Goal: Information Seeking & Learning: Learn about a topic

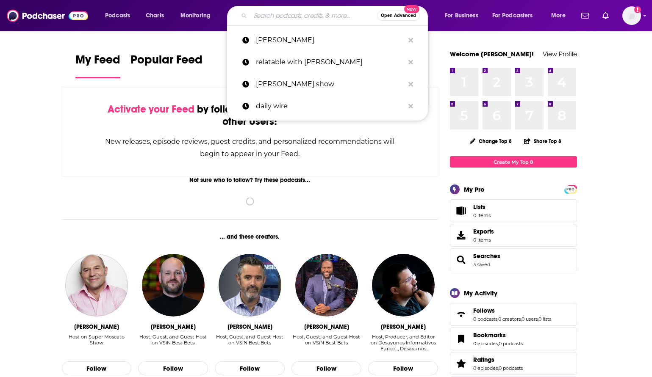
click at [278, 16] on input "Search podcasts, credits, & more..." at bounding box center [313, 16] width 127 height 14
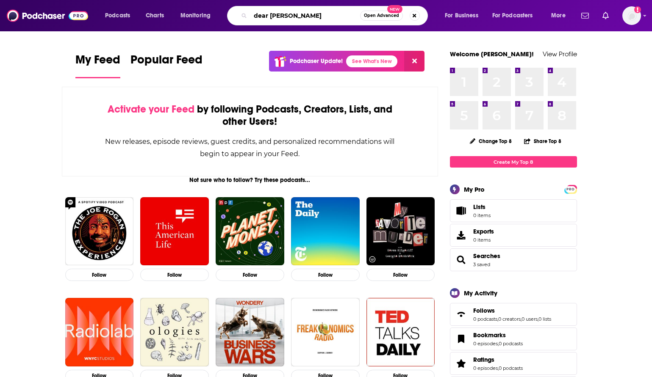
type input "dear [PERSON_NAME]"
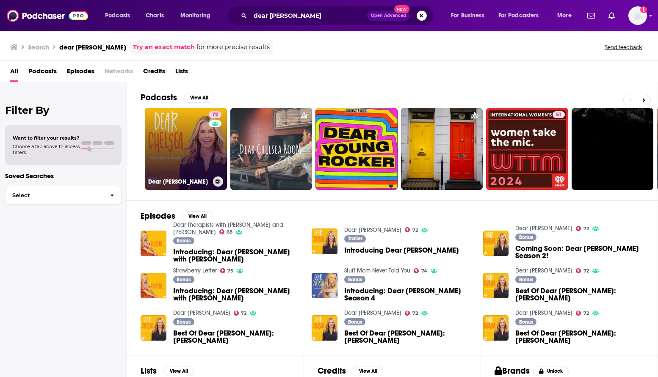
click at [196, 149] on link "72 Dear [PERSON_NAME]" at bounding box center [186, 149] width 82 height 82
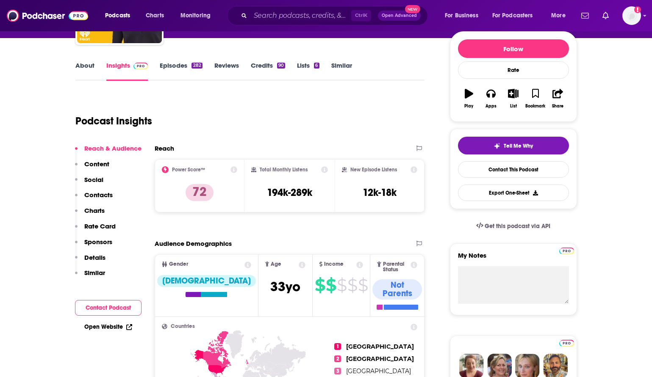
scroll to position [85, 0]
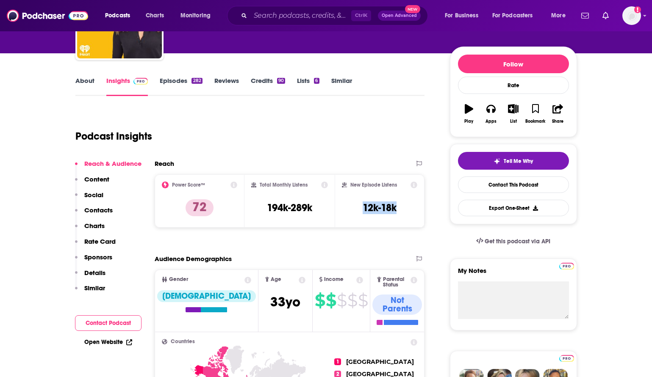
drag, startPoint x: 410, startPoint y: 210, endPoint x: 363, endPoint y: 214, distance: 46.4
click at [363, 214] on div "New Episode Listens 12k-18k" at bounding box center [380, 201] width 76 height 39
copy h3 "12k-18k"
click at [178, 80] on link "Episodes 282" at bounding box center [181, 86] width 42 height 19
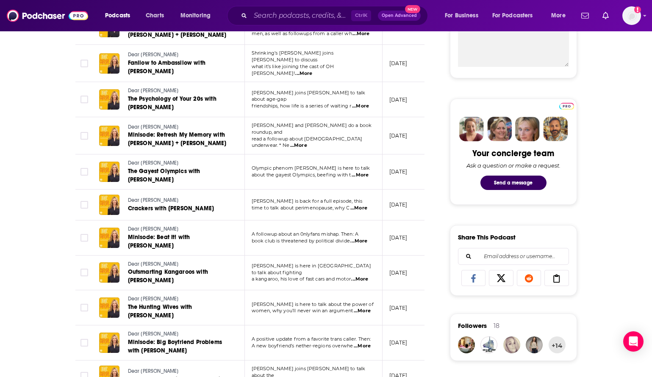
scroll to position [339, 0]
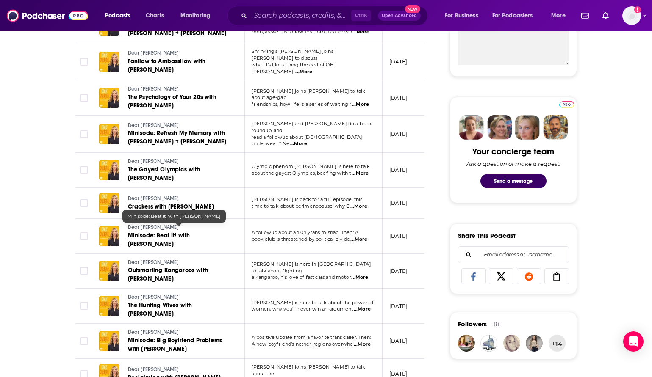
click at [182, 233] on link "Minisode: Beat It! with [PERSON_NAME]" at bounding box center [179, 240] width 102 height 17
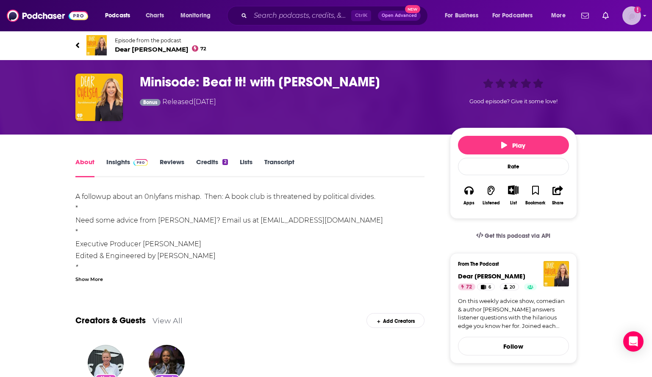
click at [625, 14] on img "Logged in as lcohen" at bounding box center [631, 15] width 19 height 19
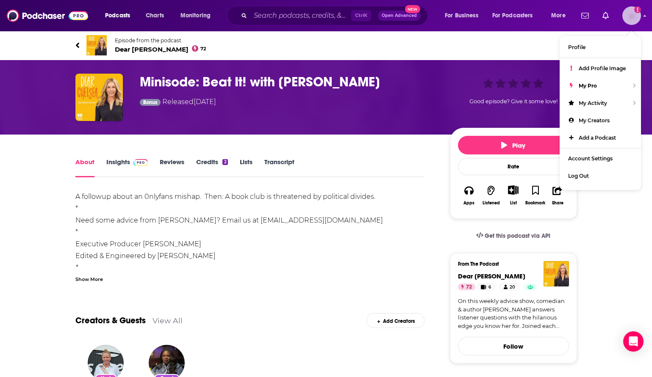
click at [624, 14] on img "Logged in as lcohen" at bounding box center [631, 15] width 19 height 19
click at [120, 161] on link "Insights" at bounding box center [127, 167] width 42 height 19
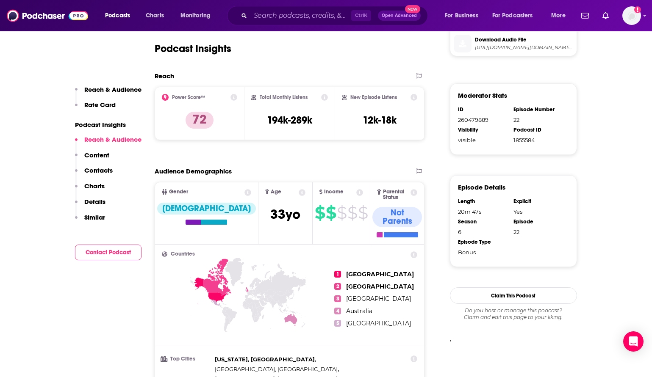
scroll to position [466, 0]
